Goal: Information Seeking & Learning: Learn about a topic

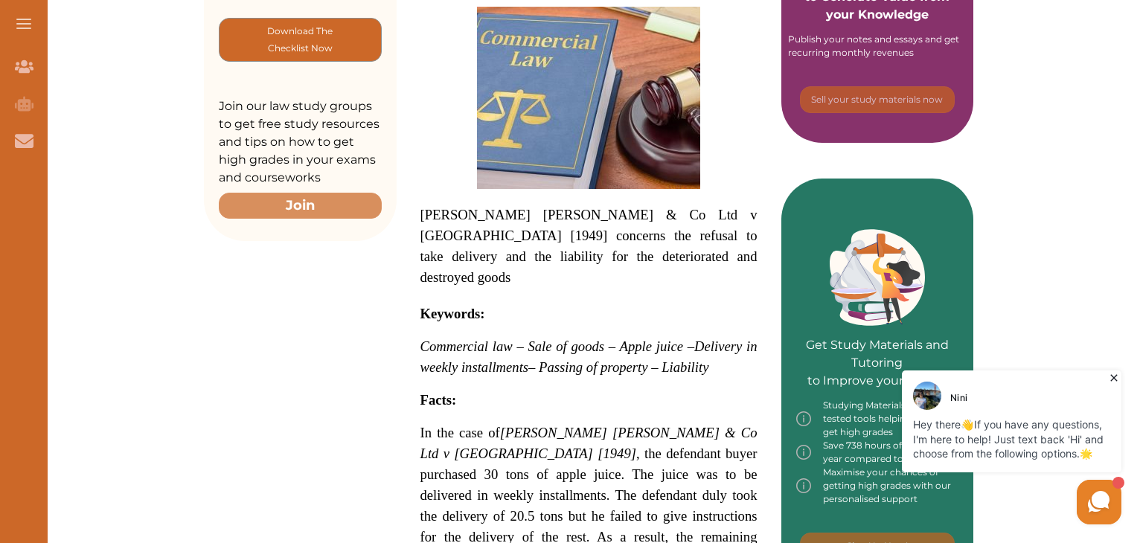
scroll to position [521, 0]
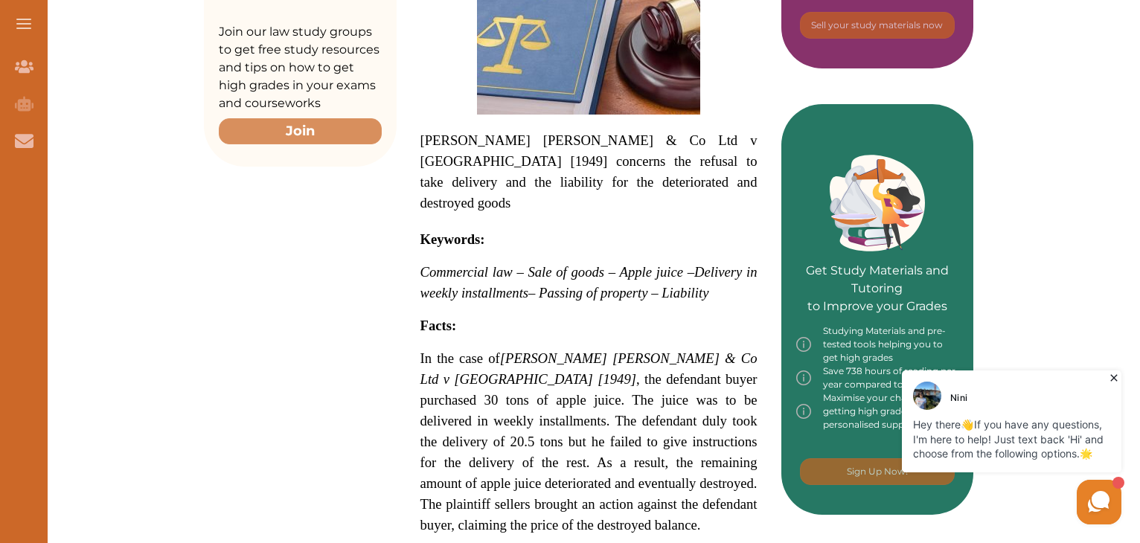
drag, startPoint x: 1115, startPoint y: 362, endPoint x: 1900, endPoint y: 714, distance: 859.6
click at [570, 375] on icon at bounding box center [1114, 378] width 7 height 7
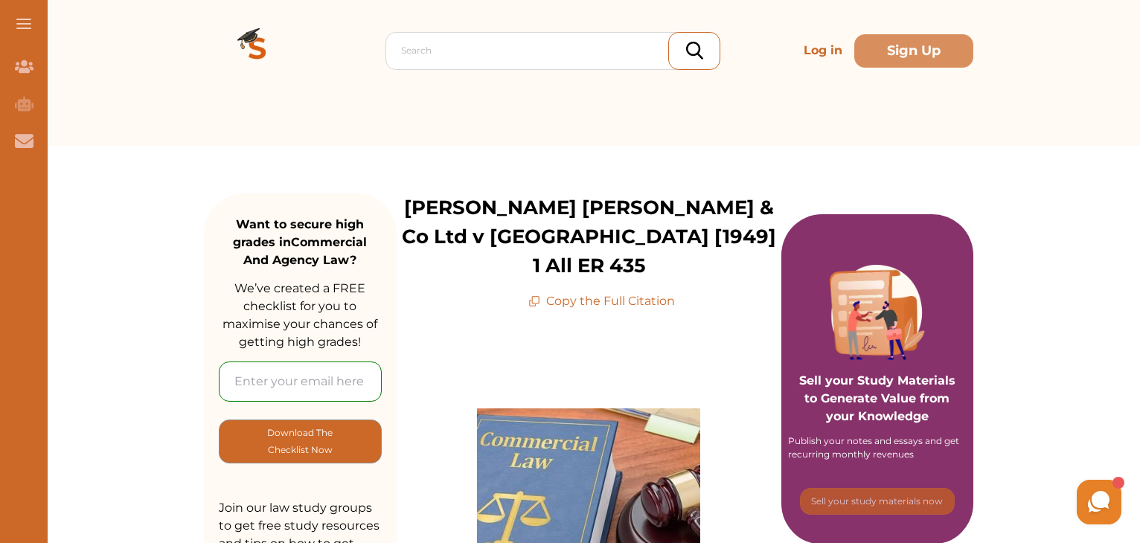
scroll to position [0, 0]
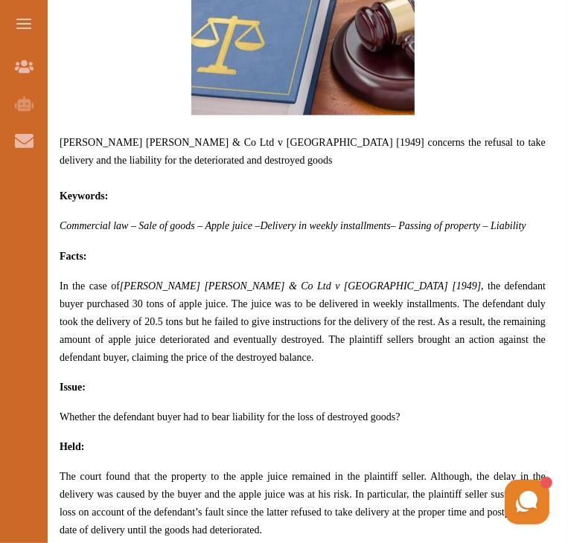
scroll to position [819, 0]
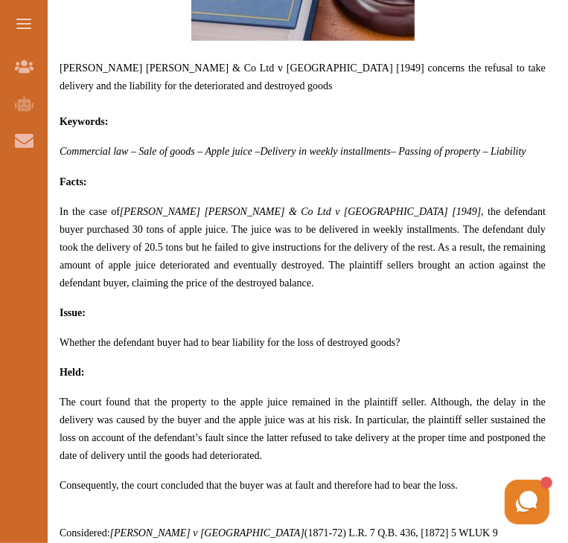
click at [480, 476] on p "Consequently, the court concluded that the buyer was at fault and therefore had…" at bounding box center [303, 485] width 486 height 18
click at [449, 412] on div "We do not allow selecting and copying of our content. You can get our subscript…" at bounding box center [284, 271] width 568 height 543
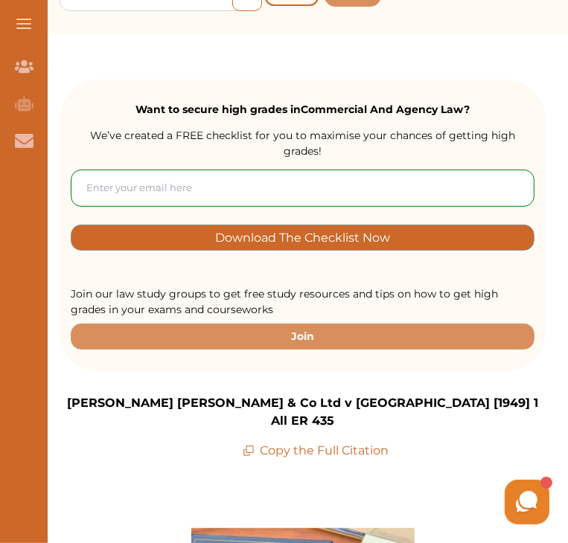
scroll to position [223, 0]
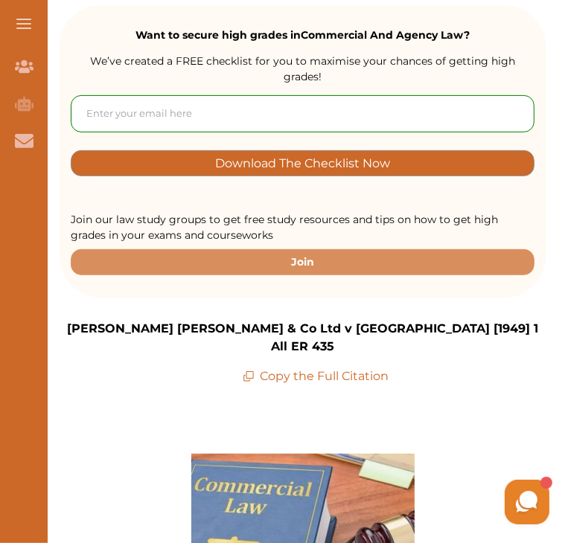
click at [476, 320] on p "[PERSON_NAME] [PERSON_NAME] & Co Ltd v [GEOGRAPHIC_DATA] [1949] 1 All ER 435" at bounding box center [303, 338] width 486 height 36
click at [473, 320] on div "[PERSON_NAME] [PERSON_NAME] & Co Ltd v [GEOGRAPHIC_DATA] [1949] 1 All ER 435 Co…" at bounding box center [303, 353] width 486 height 66
click at [481, 320] on div "[PERSON_NAME] [PERSON_NAME] & Co Ltd v [GEOGRAPHIC_DATA] [1949] 1 All ER 435 Co…" at bounding box center [303, 353] width 486 height 66
click at [478, 320] on p "[PERSON_NAME] [PERSON_NAME] & Co Ltd v [GEOGRAPHIC_DATA] [1949] 1 All ER 435" at bounding box center [303, 338] width 486 height 36
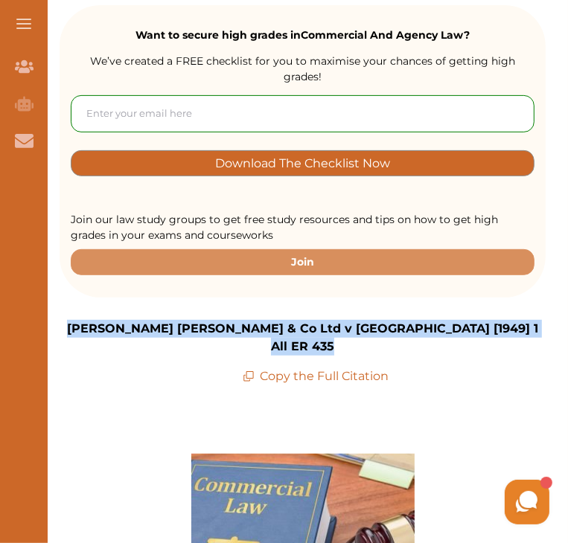
drag, startPoint x: 478, startPoint y: 298, endPoint x: 146, endPoint y: 308, distance: 332.1
click at [146, 320] on p "[PERSON_NAME] [PERSON_NAME] & Co Ltd v [GEOGRAPHIC_DATA] [1949] 1 All ER 435" at bounding box center [303, 338] width 486 height 36
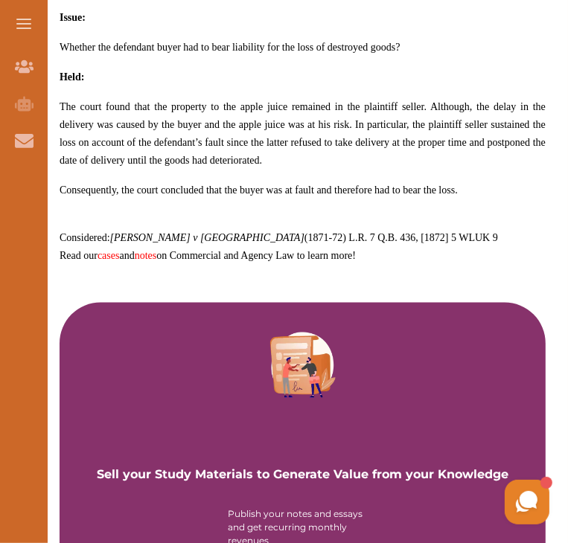
scroll to position [1040, 0]
